Goal: Complete application form

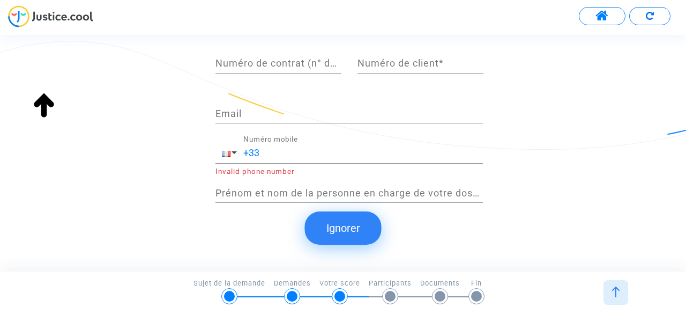
scroll to position [295, 0]
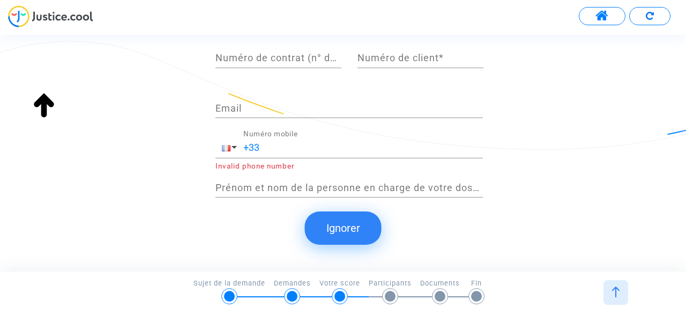
click at [337, 236] on button "Ignorer" at bounding box center [343, 227] width 77 height 33
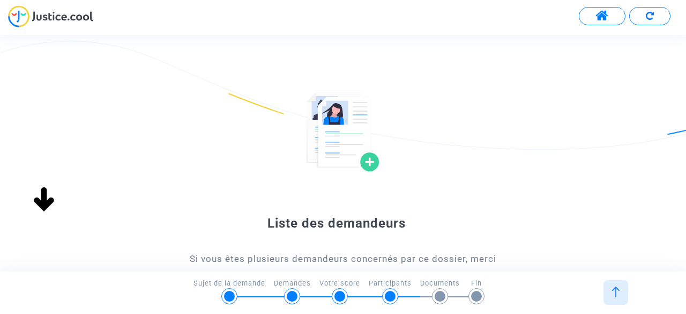
click at [339, 226] on div "Liste des demandeurs Si vous êtes plusieurs demandeurs concernés par ce dossier…" at bounding box center [343, 161] width 686 height 224
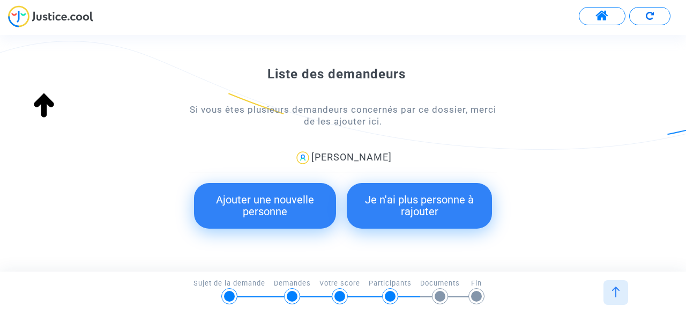
scroll to position [150, 0]
click at [379, 213] on button "Je n'ai plus personne à rajouter" at bounding box center [419, 205] width 145 height 46
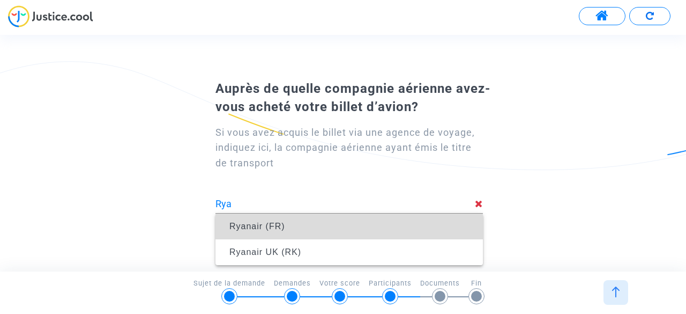
click at [348, 229] on span "Ryanair (FR)" at bounding box center [349, 226] width 250 height 30
type input "Ryanair (FR)"
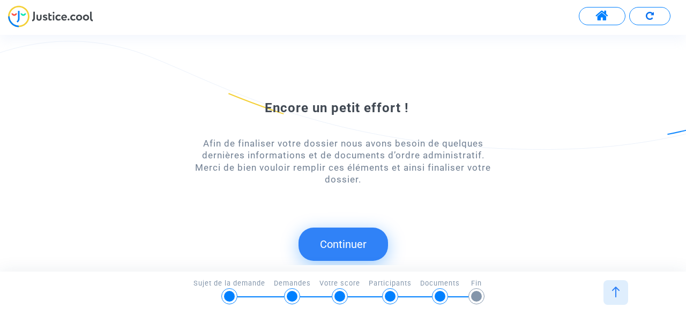
click at [340, 249] on button "Continuer" at bounding box center [344, 243] width 90 height 33
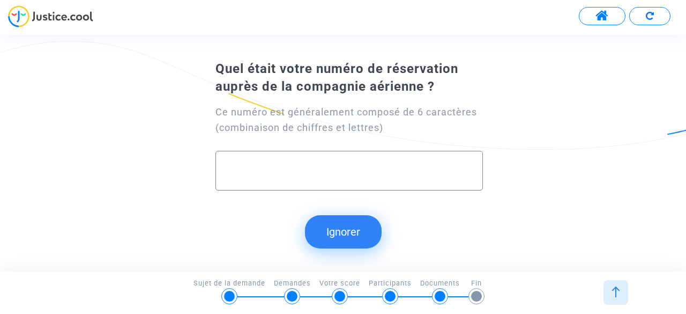
paste input "APWMNF"
type input "APWMNF"
click at [315, 219] on button "Continuer" at bounding box center [344, 231] width 90 height 33
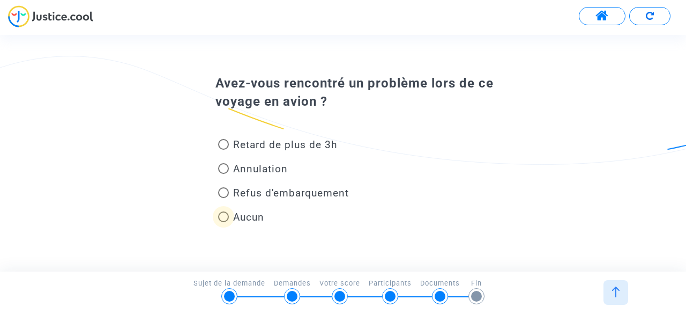
click at [255, 218] on span "Aucun" at bounding box center [248, 217] width 31 height 12
click at [224, 222] on input "Aucun" at bounding box center [223, 222] width 1 height 1
radio input "true"
